Goal: Information Seeking & Learning: Learn about a topic

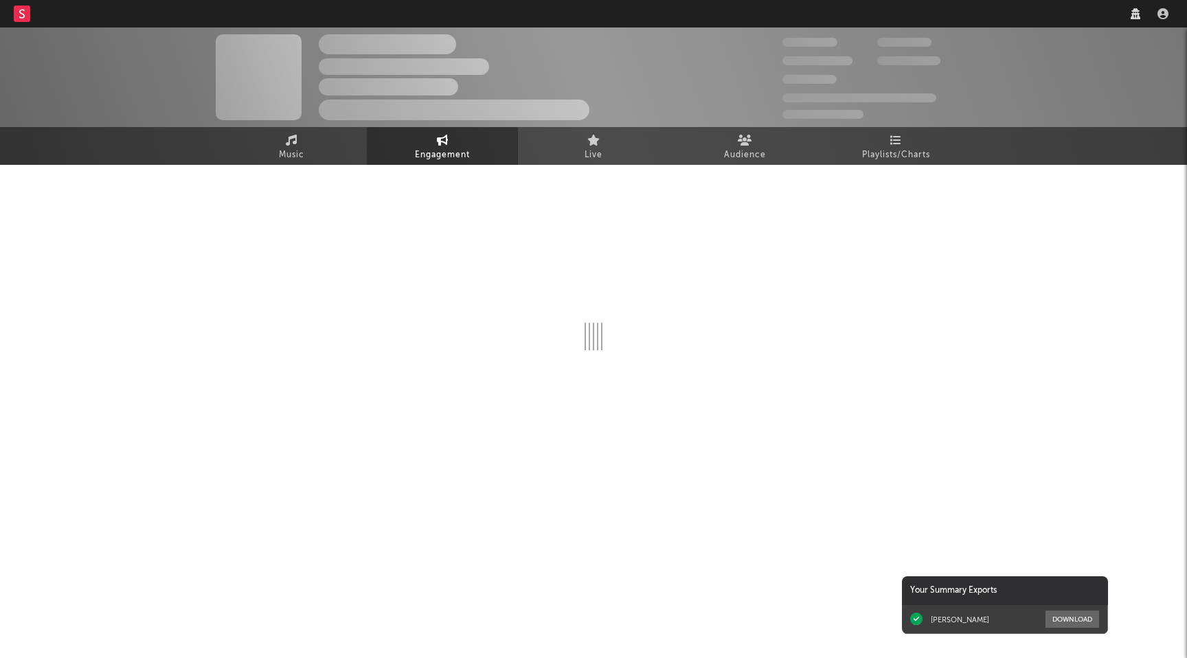
select select "1w"
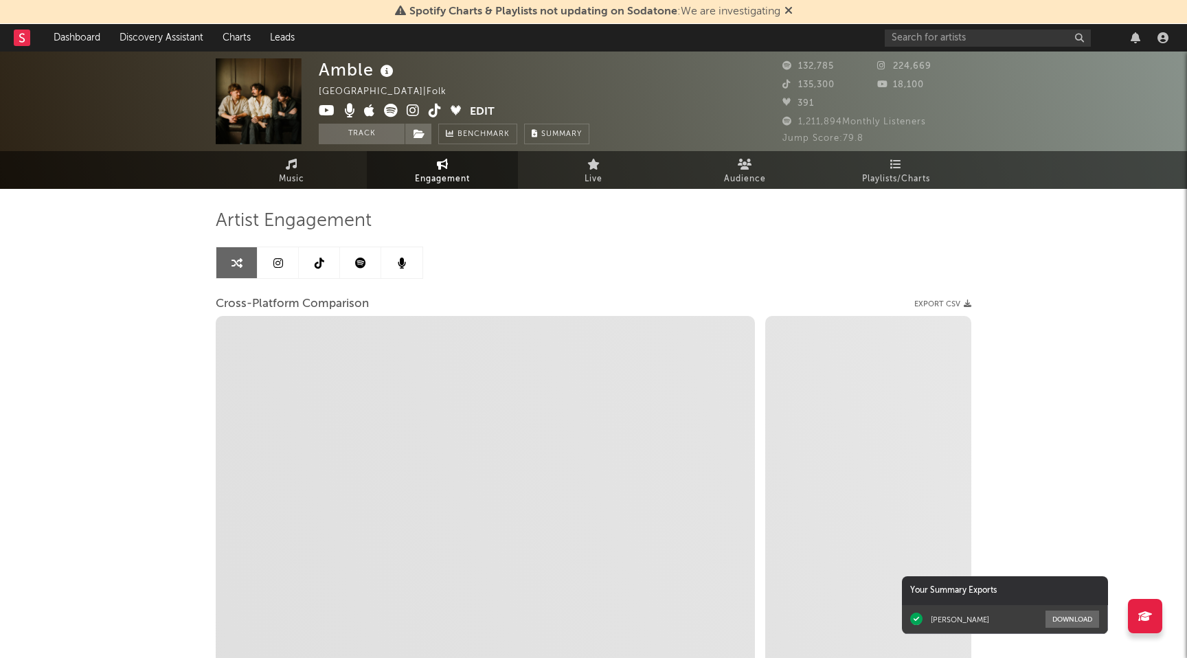
select select "1m"
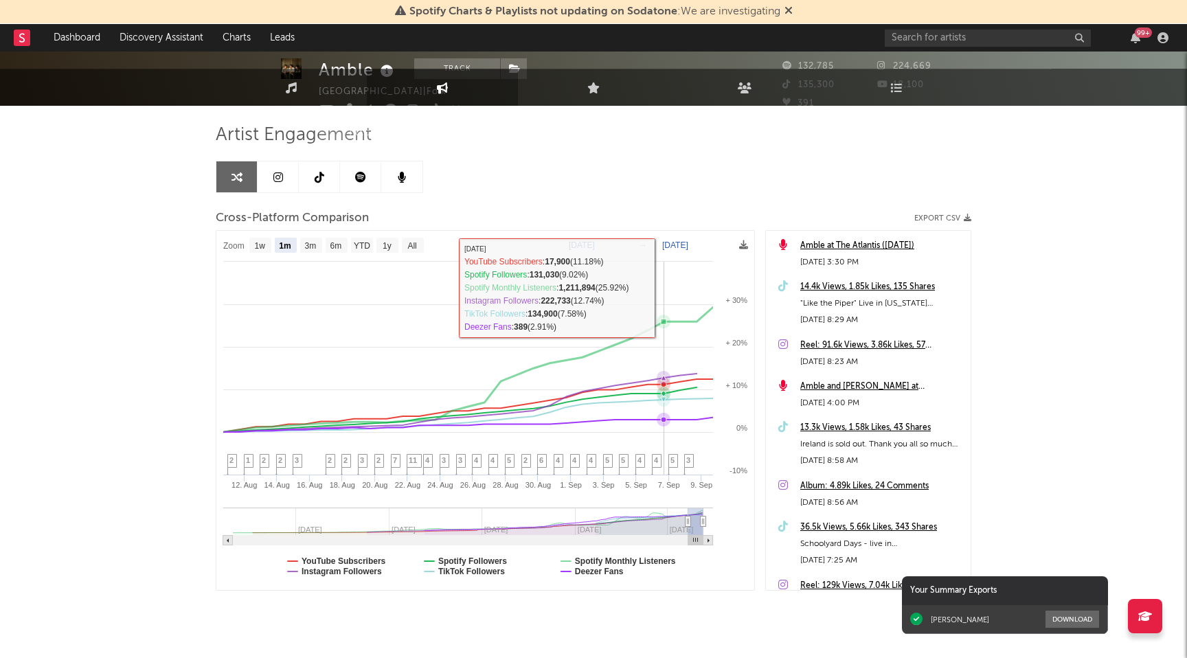
scroll to position [87, 0]
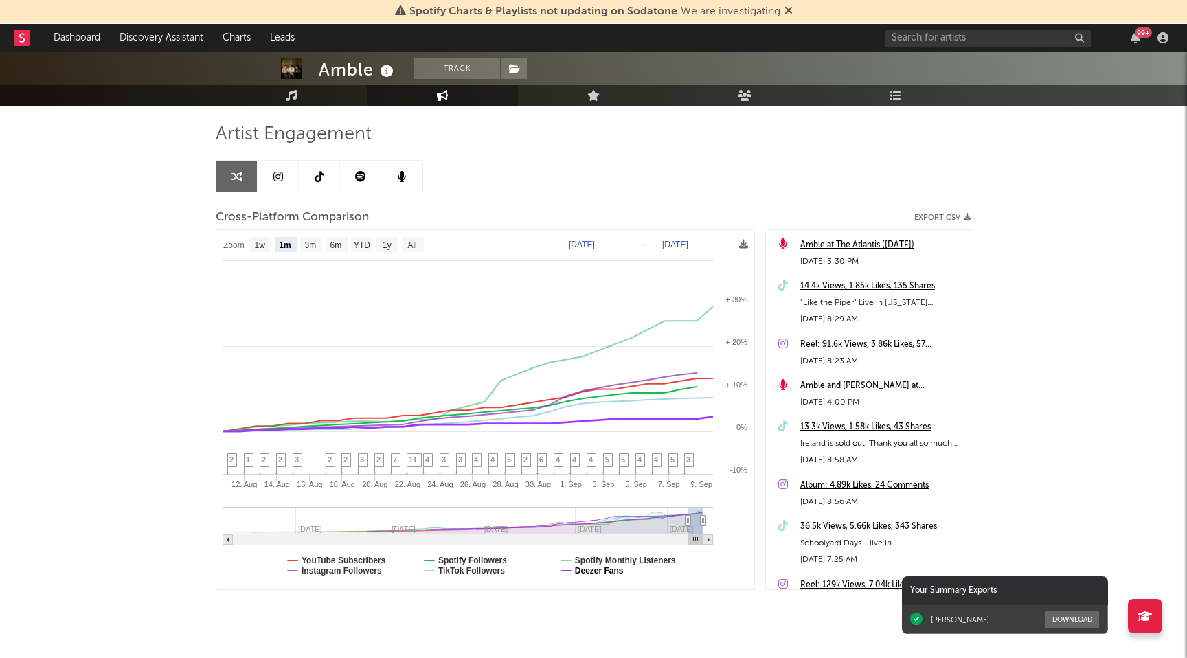
click at [610, 566] on text "Deezer Fans" at bounding box center [599, 571] width 49 height 10
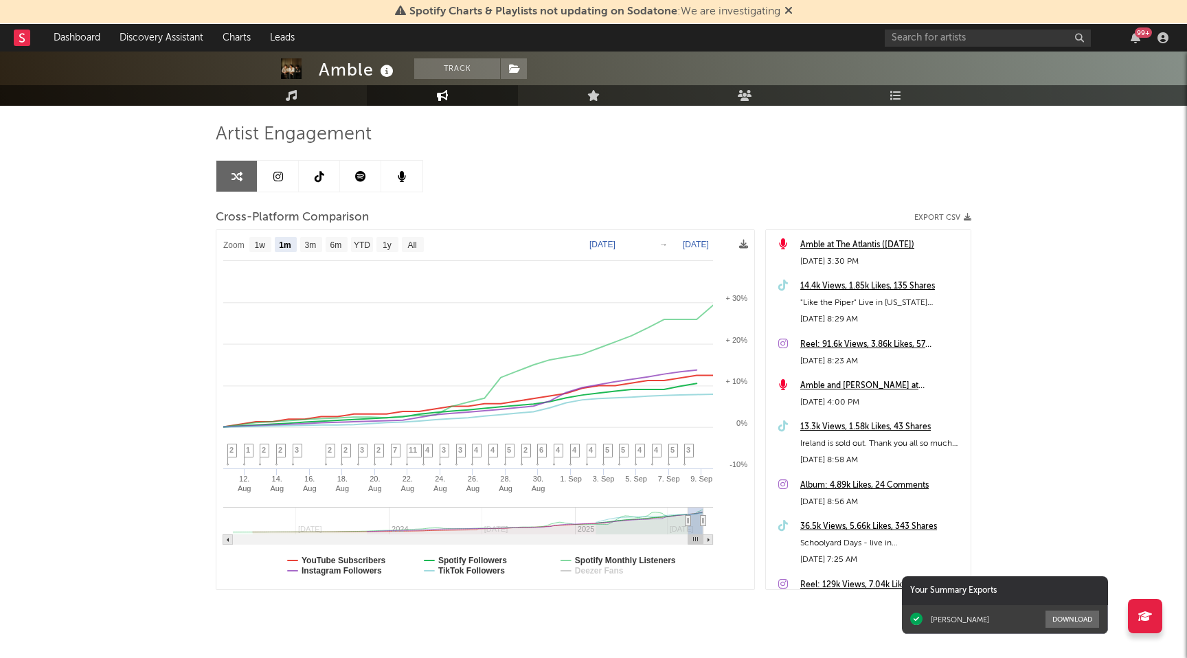
select select "1m"
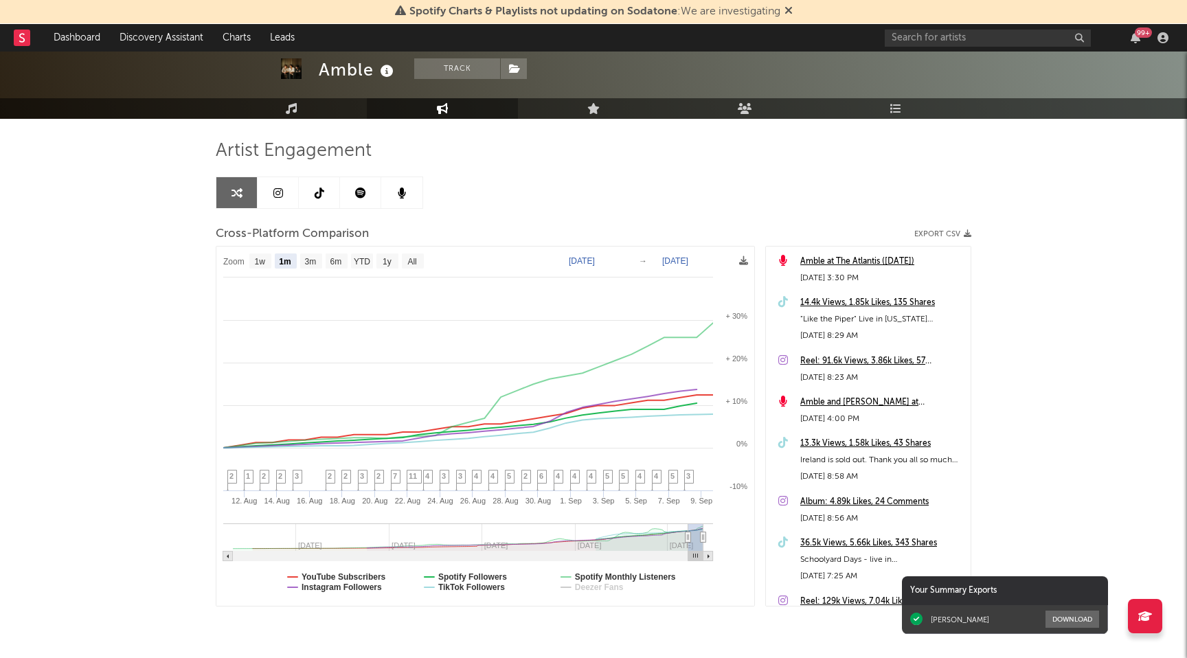
scroll to position [0, 0]
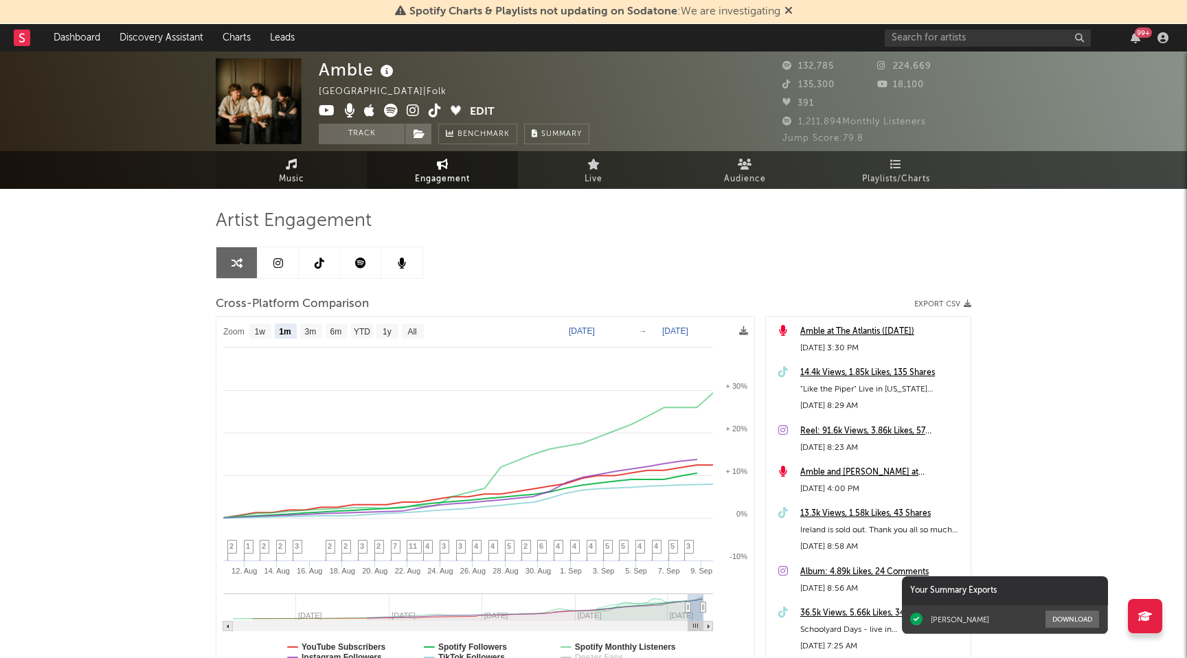
click at [292, 173] on span "Music" at bounding box center [291, 179] width 25 height 16
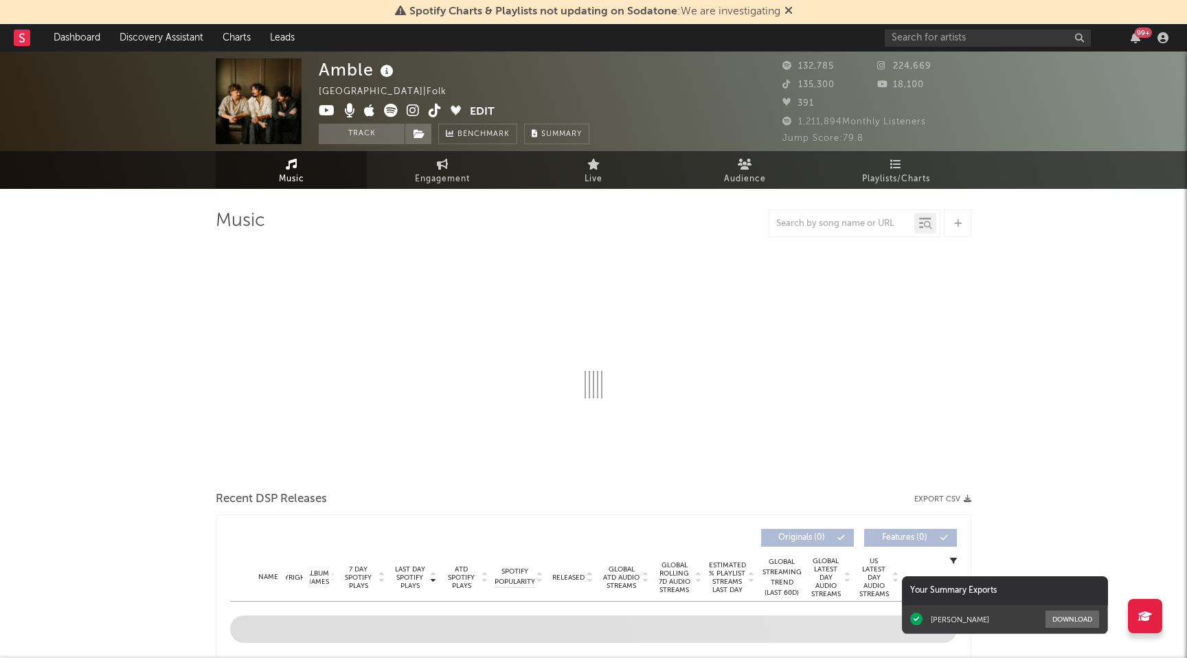
select select "6m"
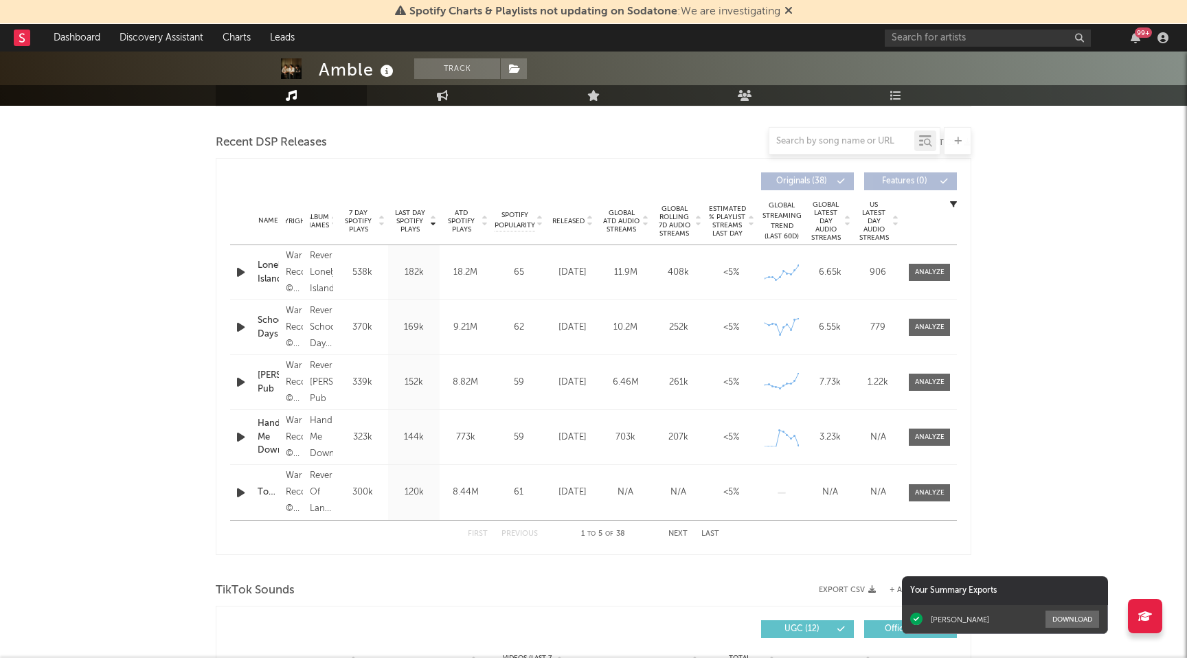
scroll to position [449, 0]
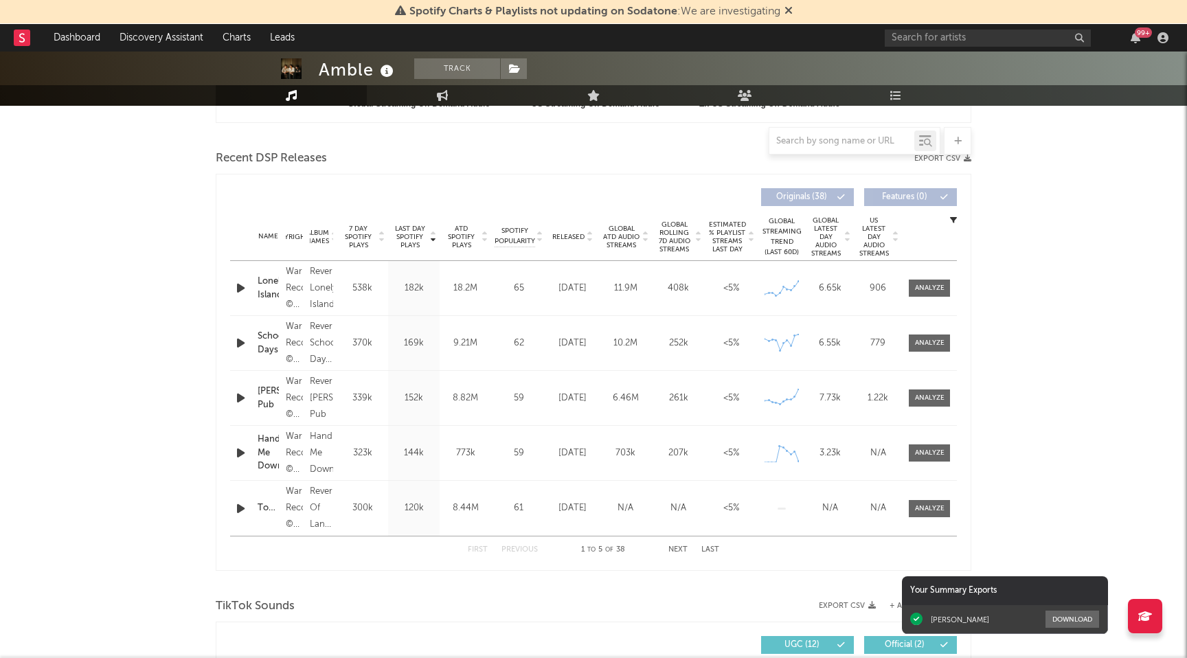
click at [933, 302] on div "Name Lonely Island Copyright Warner Records, © 2025 Warner Records Inc., under …" at bounding box center [593, 288] width 727 height 54
click at [933, 289] on div at bounding box center [930, 288] width 30 height 10
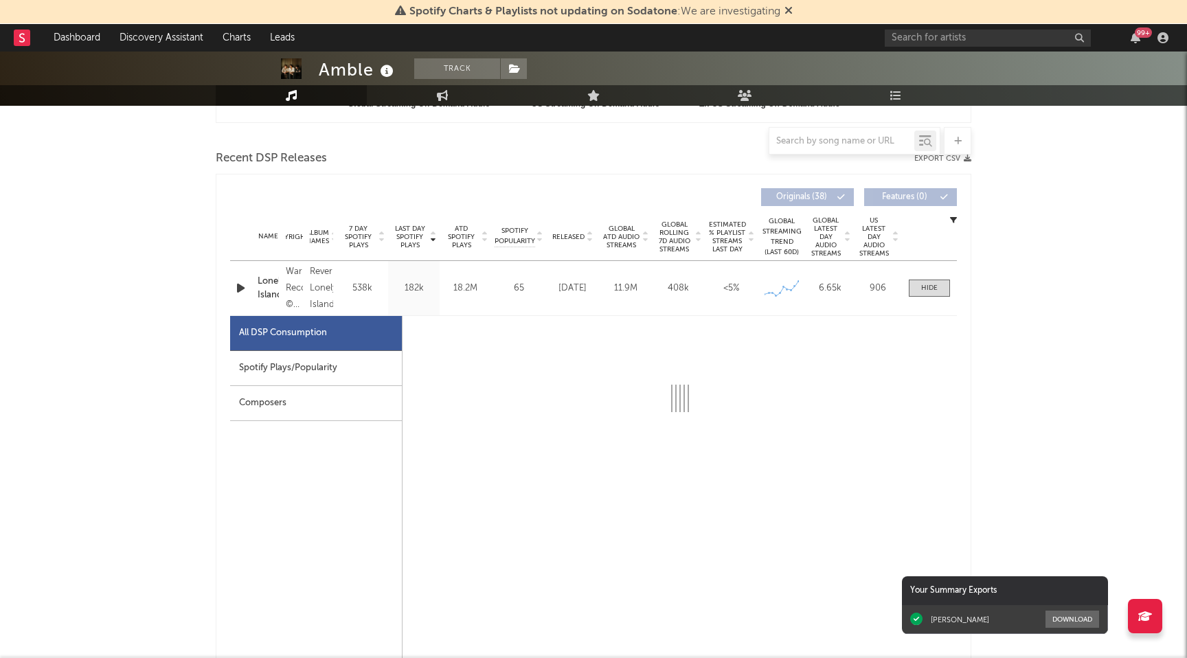
select select "6m"
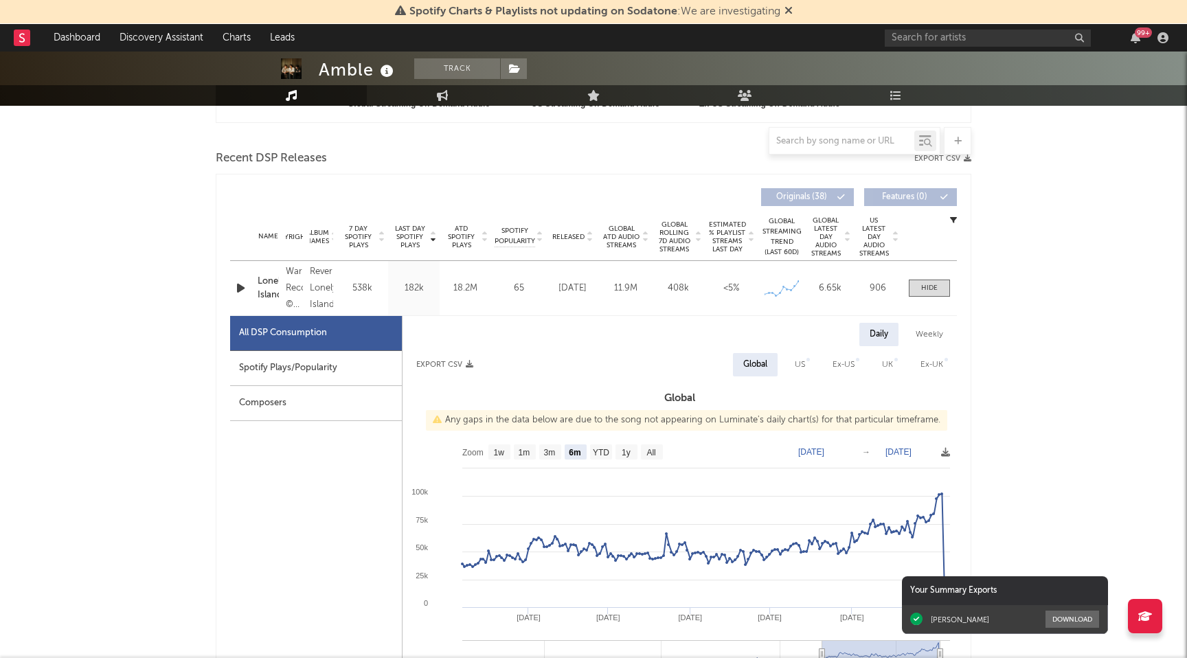
click at [351, 363] on div "Spotify Plays/Popularity" at bounding box center [316, 368] width 172 height 35
select select "1w"
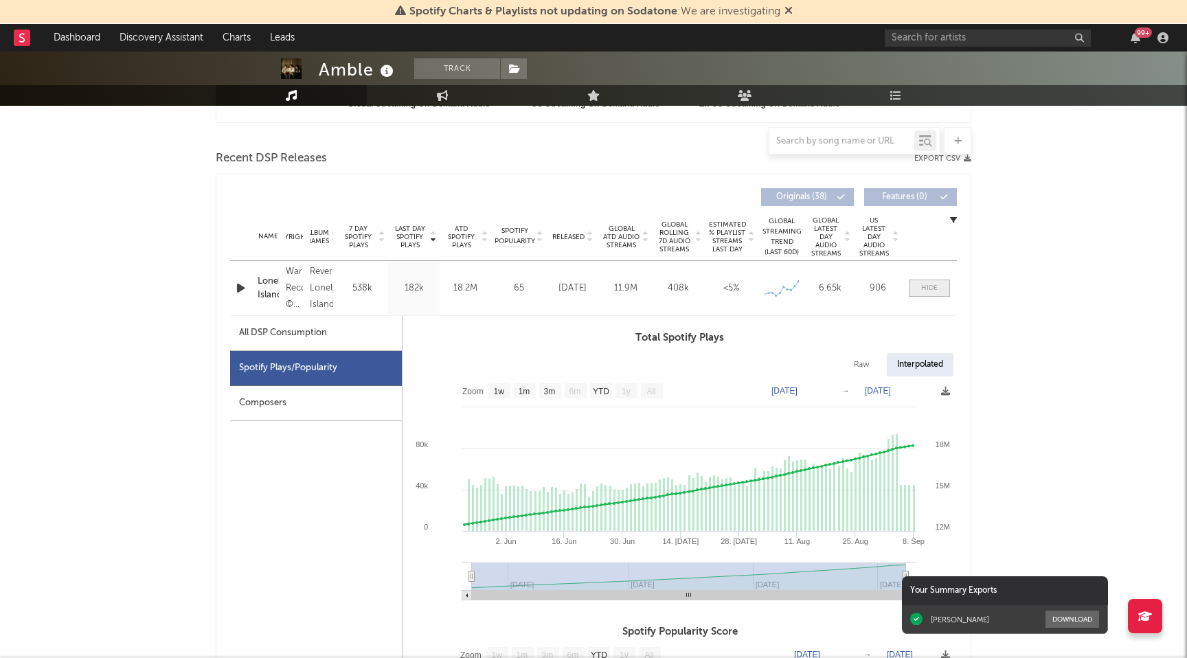
click at [923, 290] on div at bounding box center [929, 288] width 16 height 10
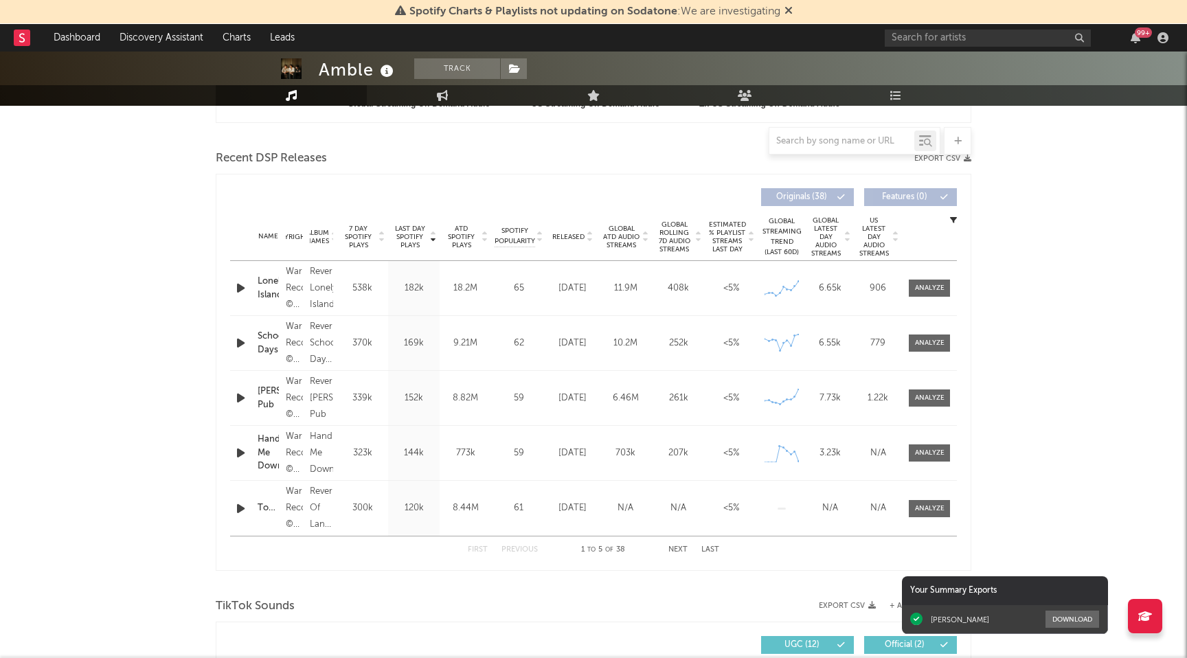
click at [928, 356] on div "Name Schoolyard Days Copyright Warner Records, © 2025 Warner Records Inc., unde…" at bounding box center [593, 343] width 727 height 54
click at [933, 345] on div at bounding box center [930, 343] width 30 height 10
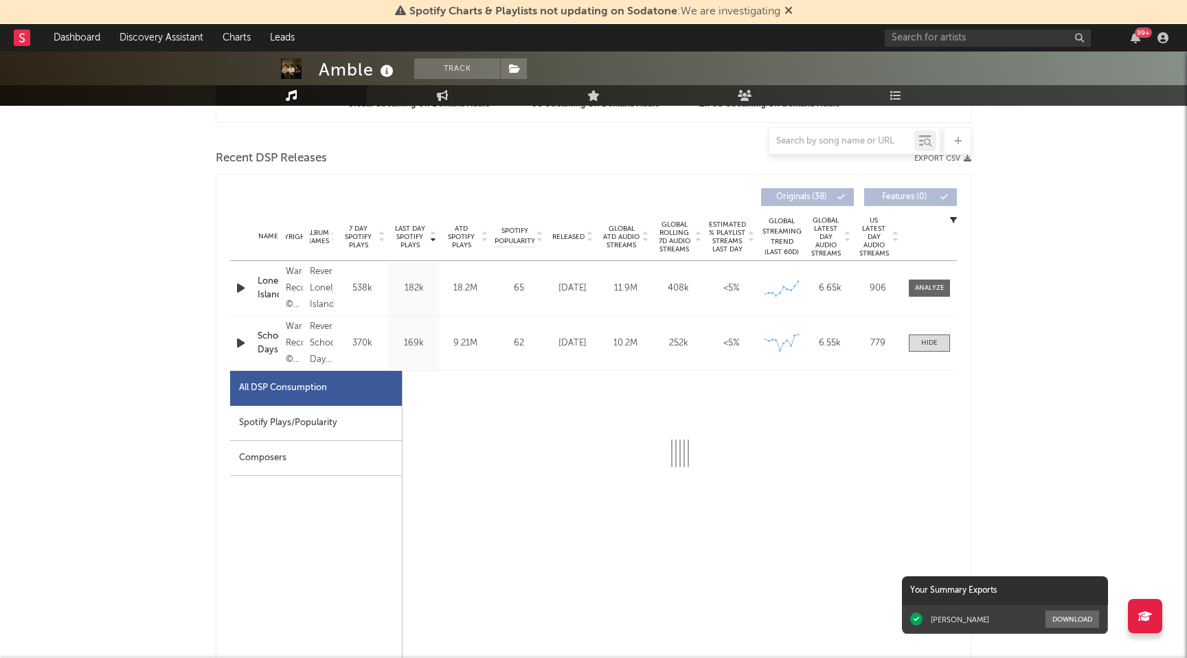
select select "6m"
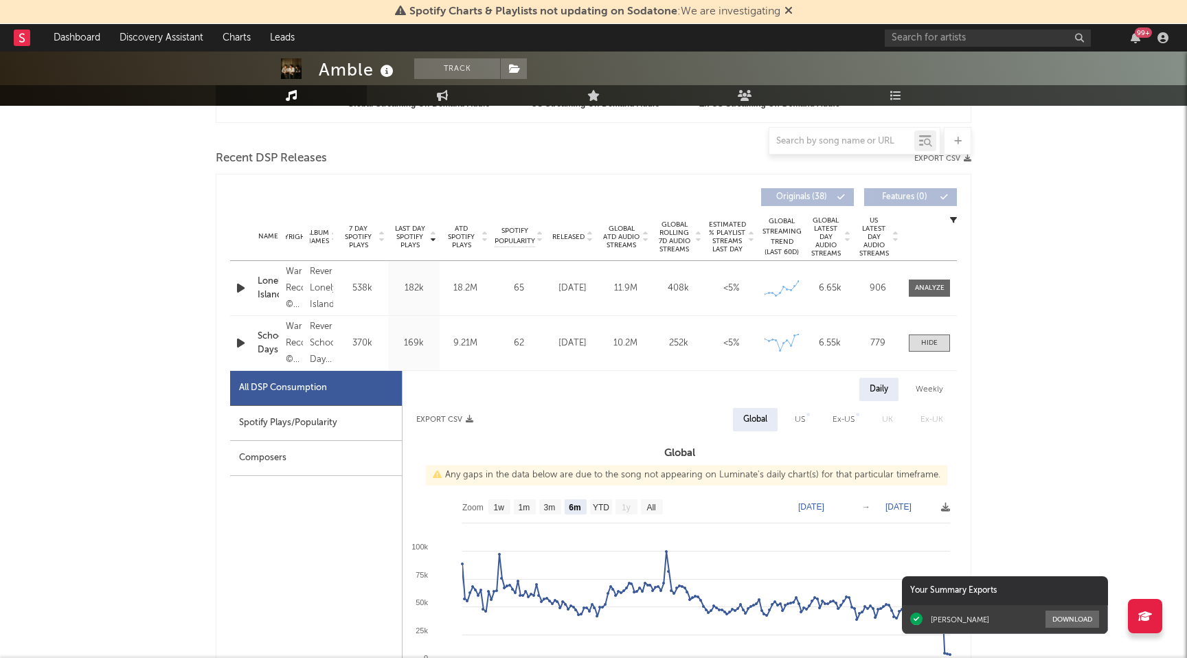
click at [368, 427] on div "Spotify Plays/Popularity" at bounding box center [316, 423] width 172 height 35
select select "1w"
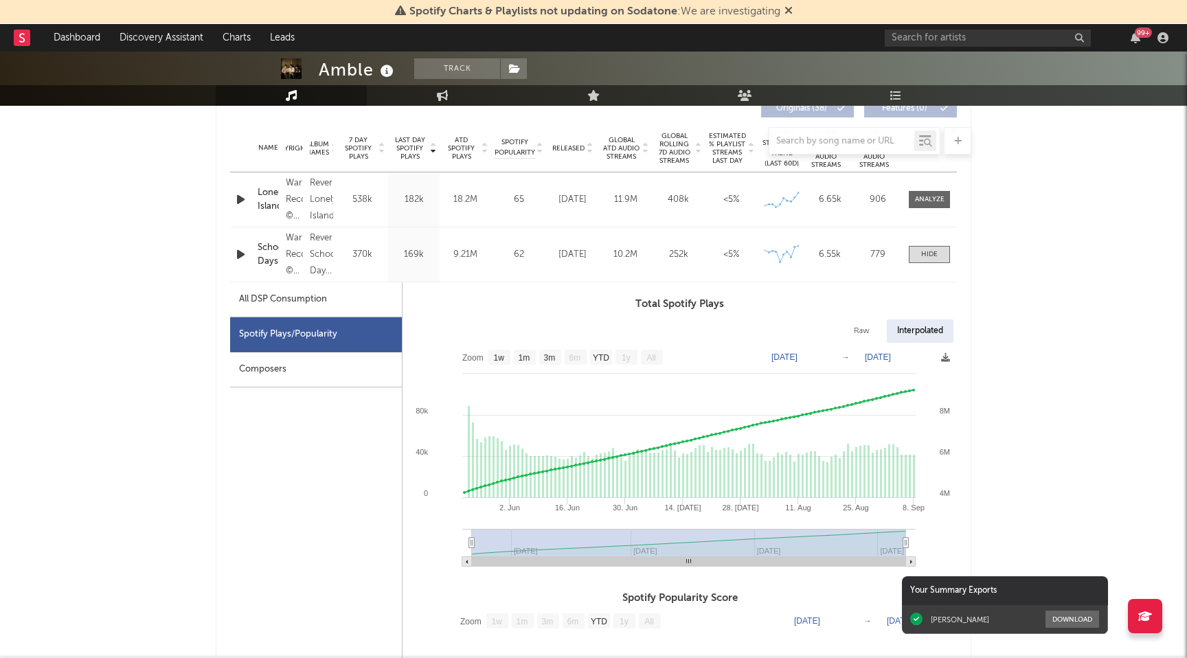
scroll to position [544, 0]
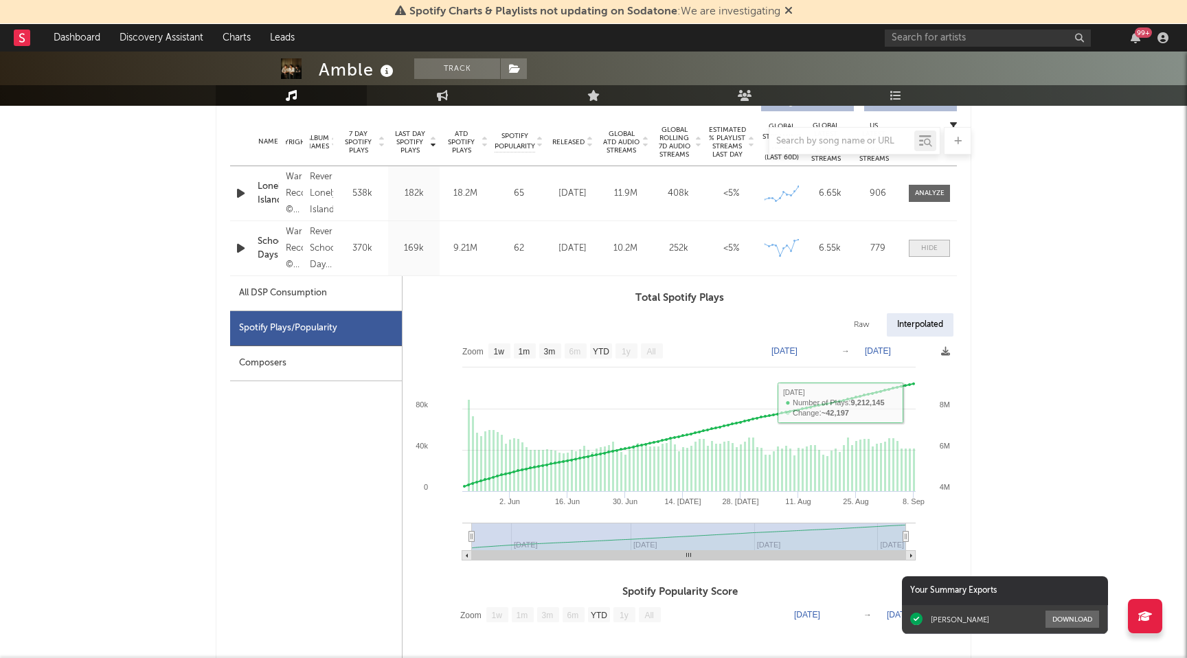
click at [936, 246] on div at bounding box center [929, 248] width 16 height 10
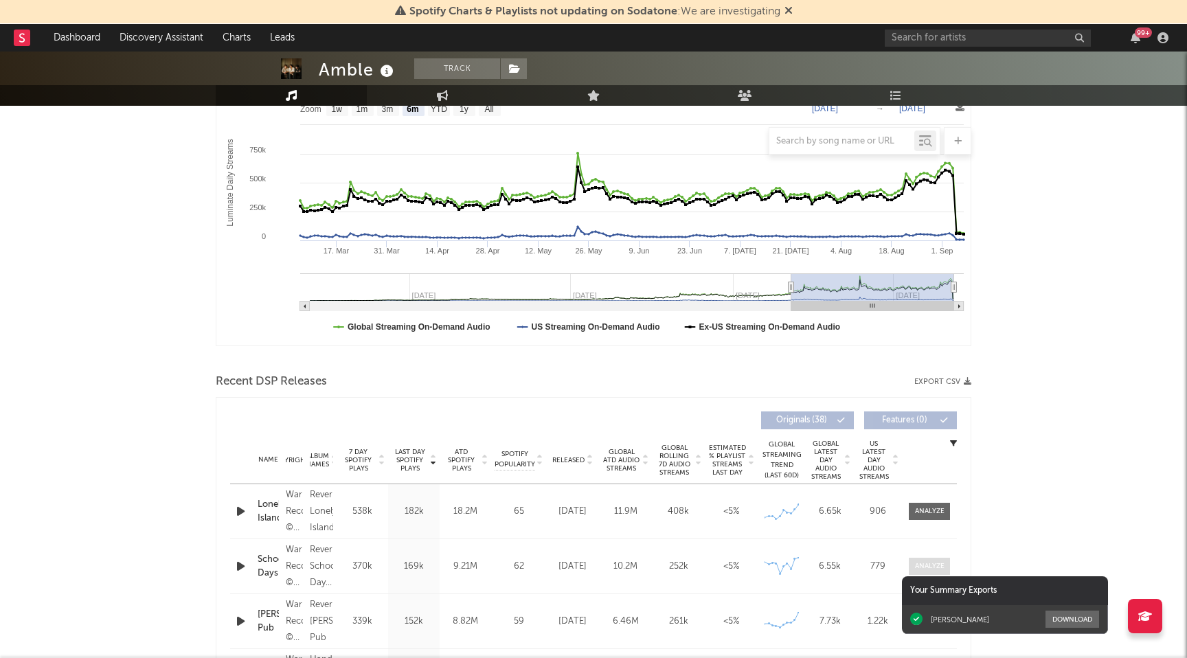
scroll to position [0, 0]
